Goal: Task Accomplishment & Management: Complete application form

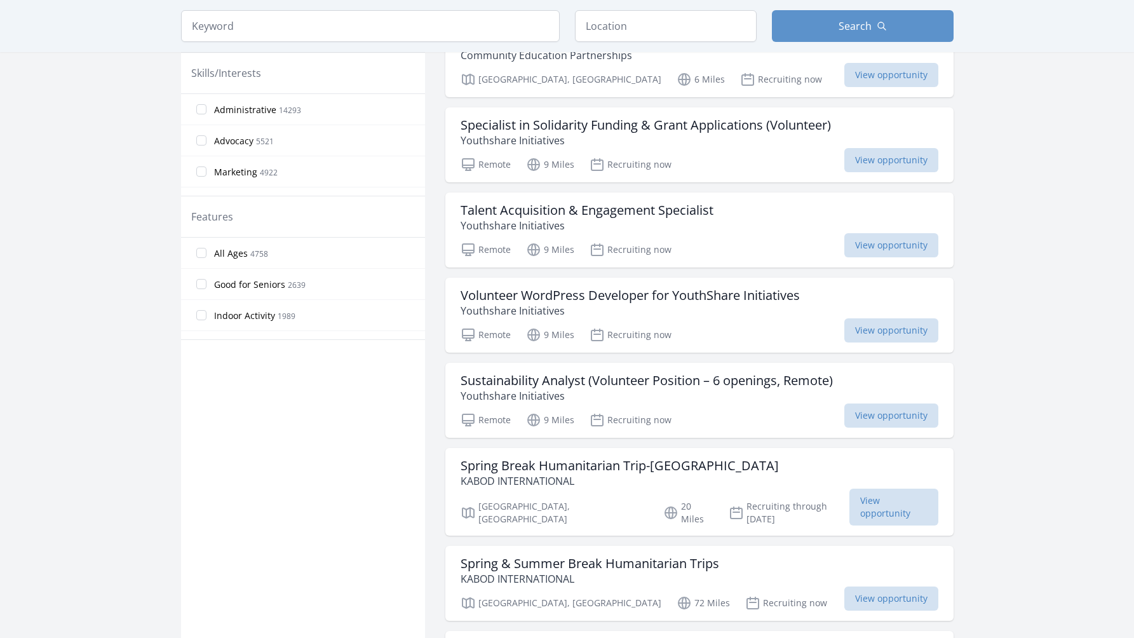
scroll to position [544, 0]
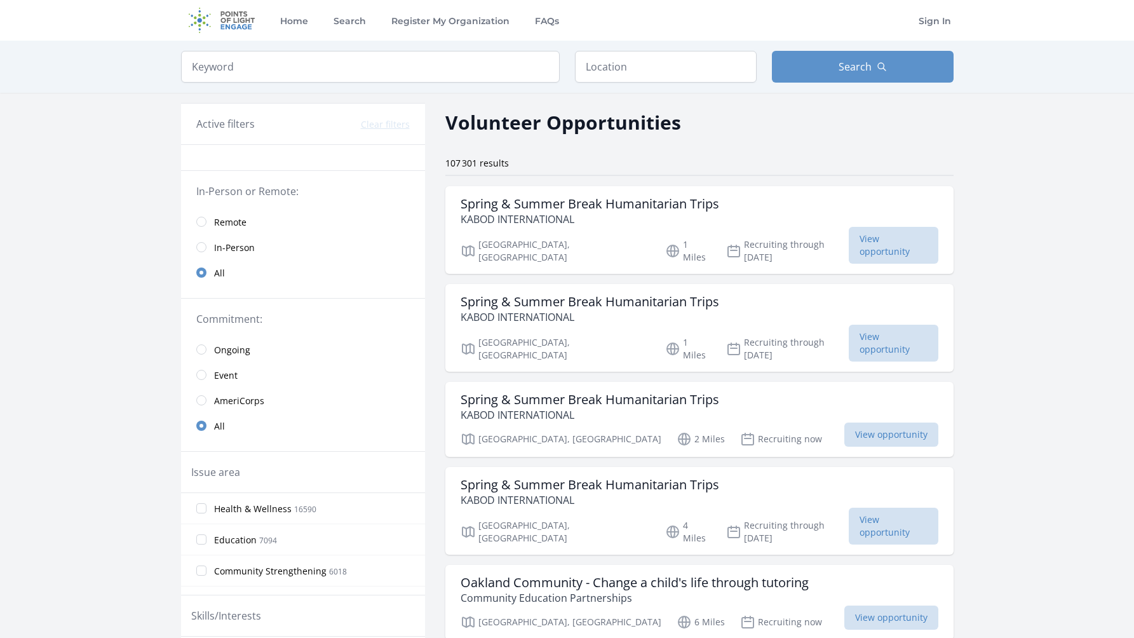
click at [219, 221] on span "Remote" at bounding box center [230, 222] width 32 height 13
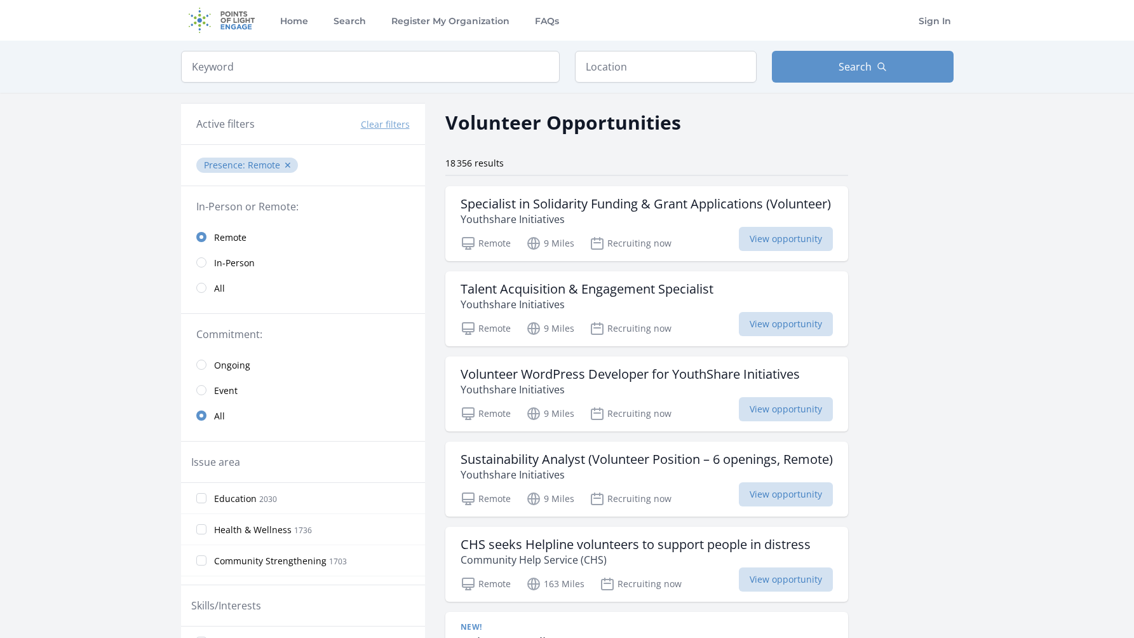
click at [226, 255] on span "In-Person" at bounding box center [234, 262] width 41 height 15
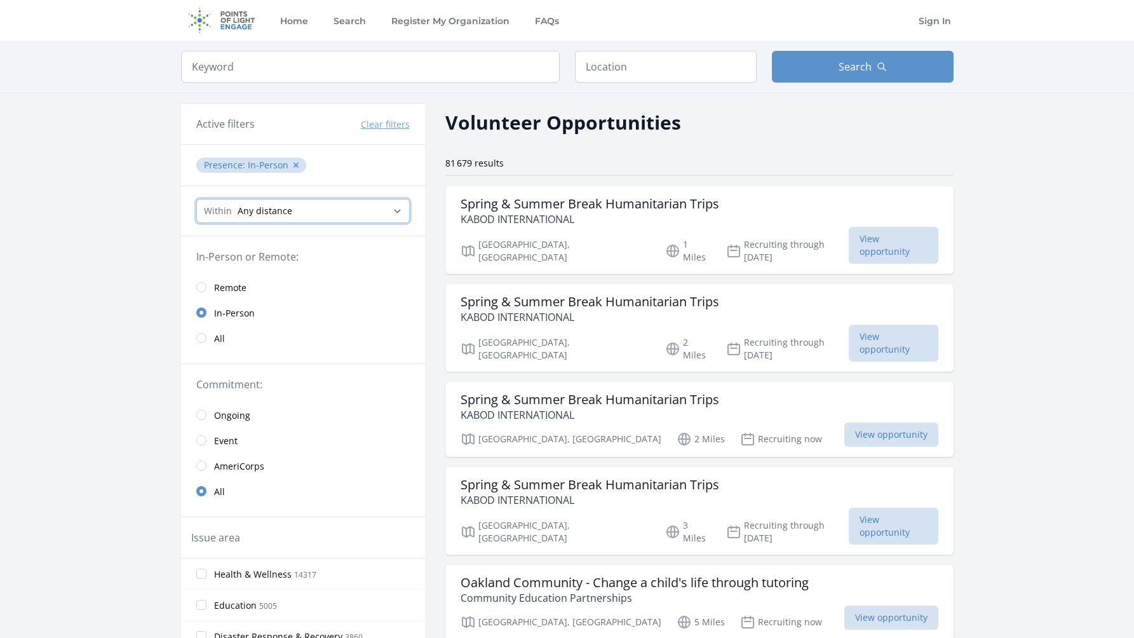
click at [339, 209] on select "Any distance , 5 Miles , 20 Miles , 50 Miles , 100 Miles" at bounding box center [302, 211] width 213 height 24
select select "8046"
click at [196, 199] on select "Any distance , 5 Miles , 20 Miles , 50 Miles , 100 Miles" at bounding box center [302, 211] width 213 height 24
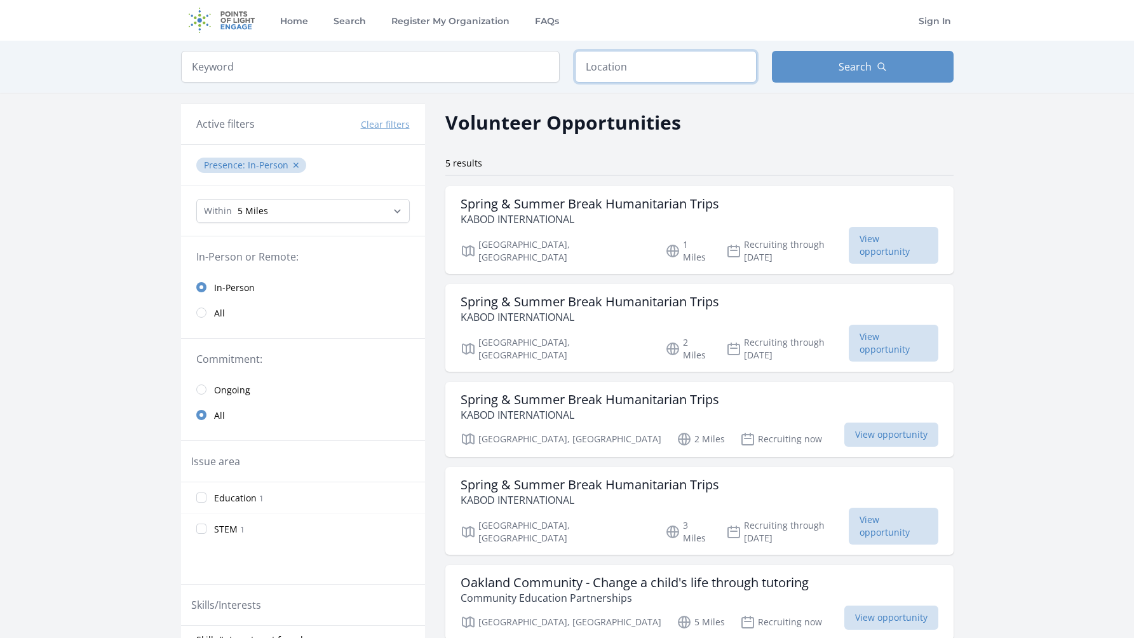
click at [651, 60] on input "text" at bounding box center [666, 67] width 182 height 32
type input "P"
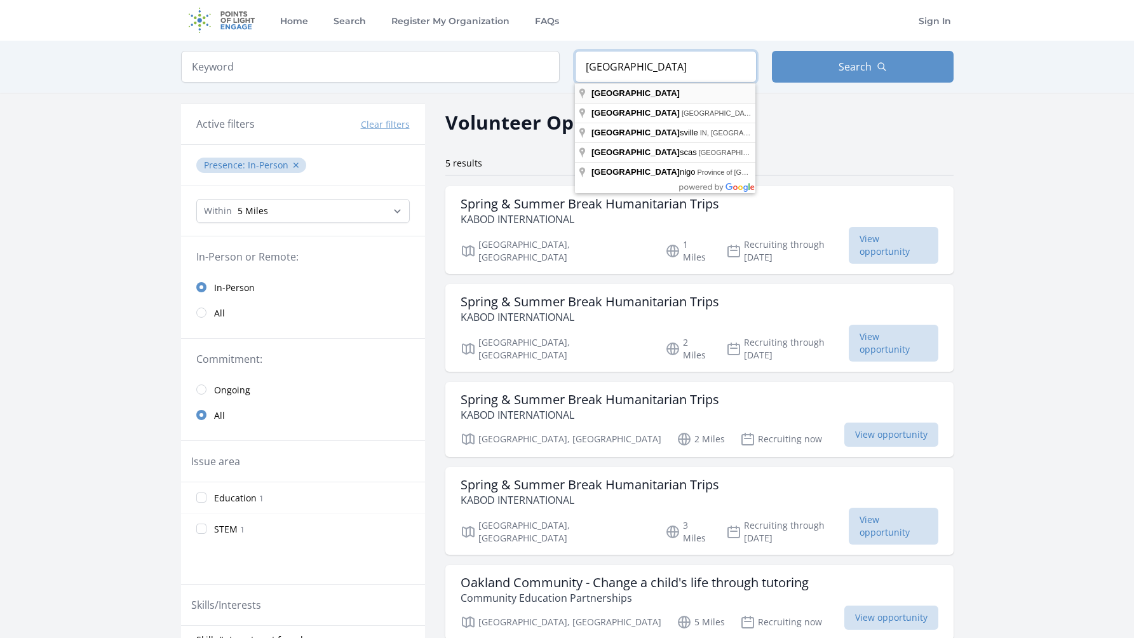
type input "France"
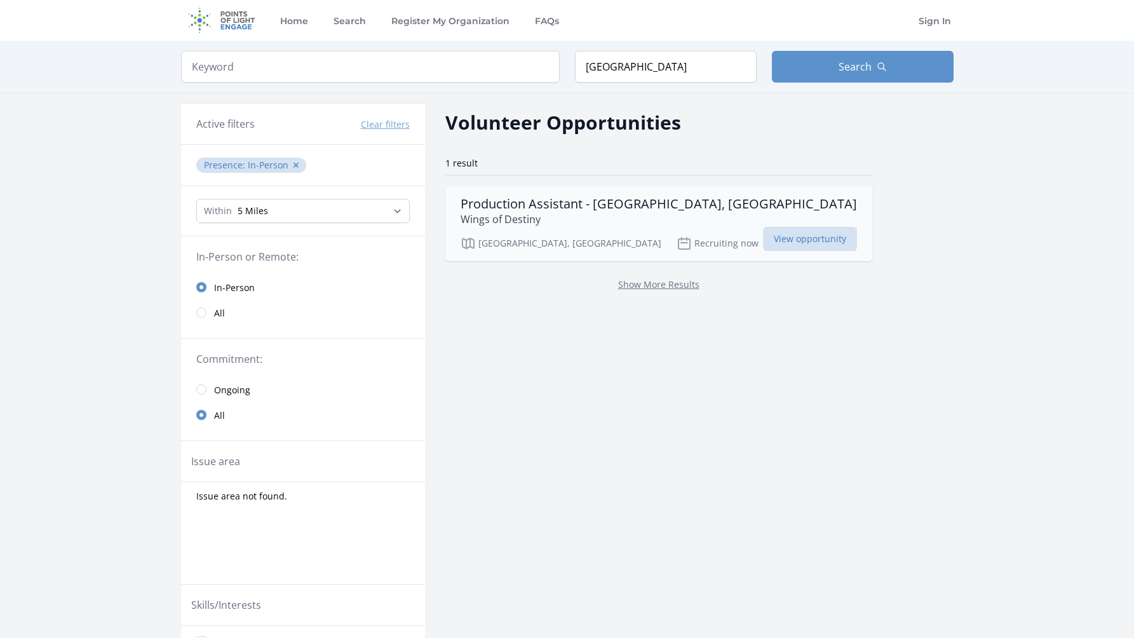
click at [612, 207] on h3 "Production Assistant - [GEOGRAPHIC_DATA], [GEOGRAPHIC_DATA]" at bounding box center [659, 203] width 396 height 15
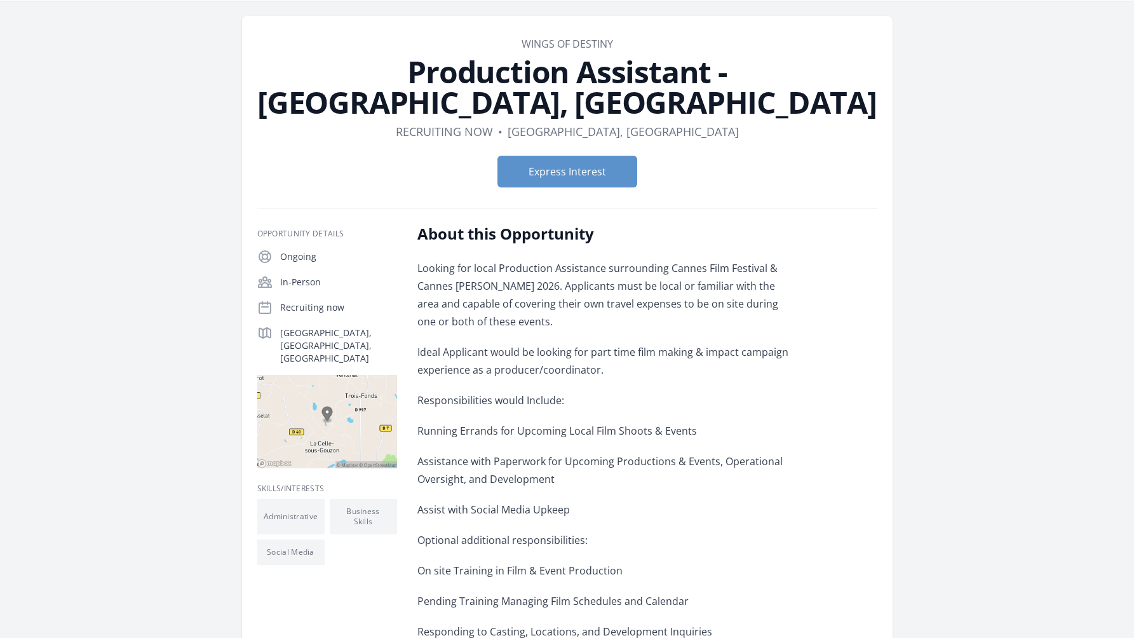
scroll to position [29, 0]
